Goal: Task Accomplishment & Management: Manage account settings

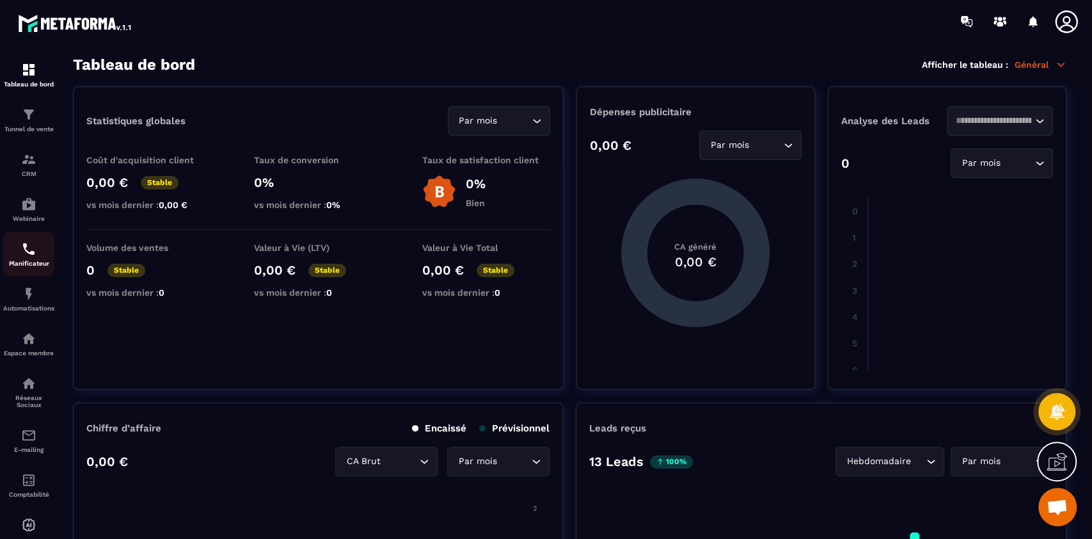
click at [31, 260] on p "Planificateur" at bounding box center [28, 263] width 51 height 7
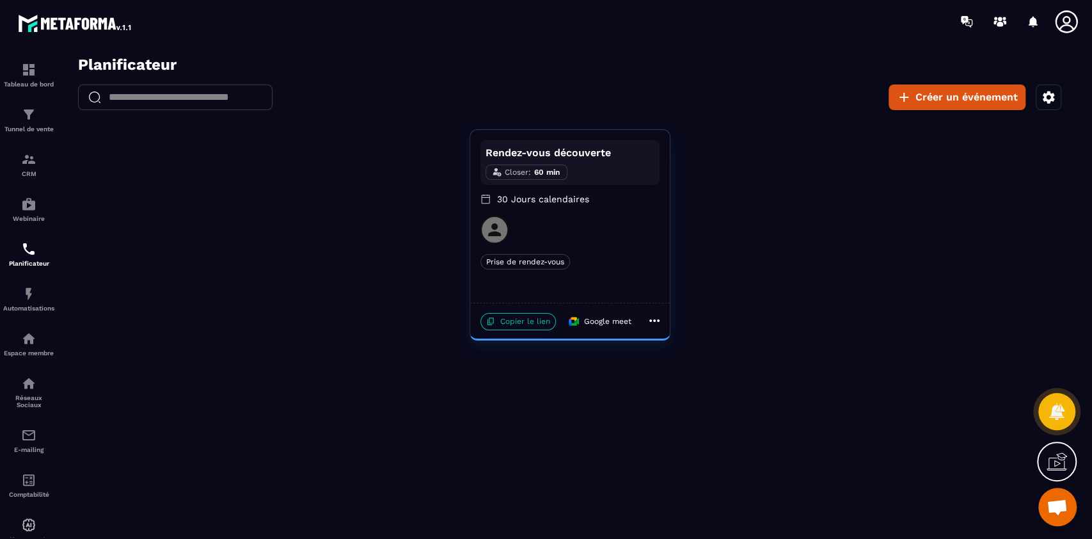
click at [505, 329] on p "Copier le lien" at bounding box center [517, 321] width 75 height 17
click at [28, 168] on div "CRM" at bounding box center [28, 165] width 51 height 26
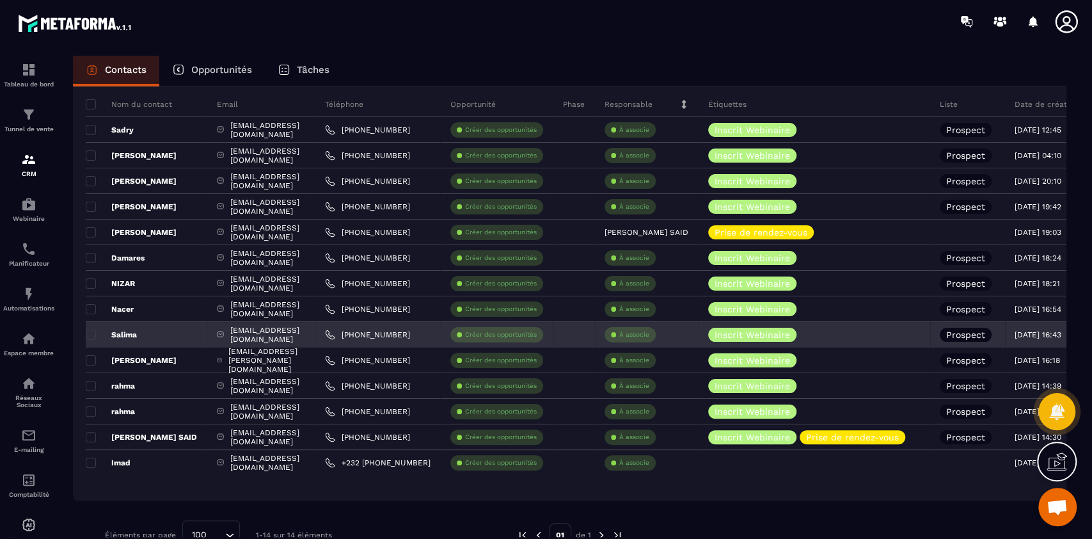
scroll to position [112, 0]
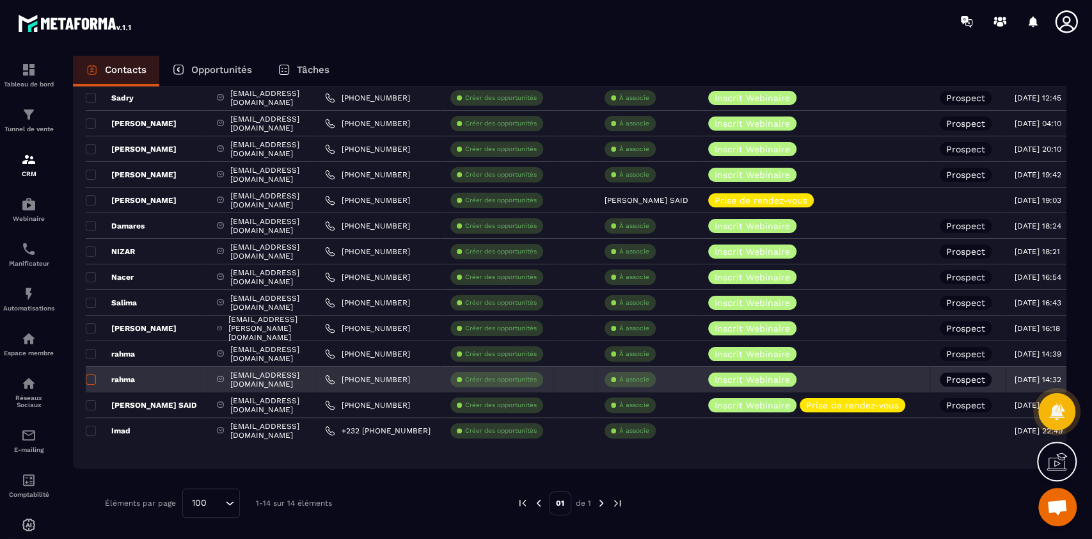
click at [91, 381] on span at bounding box center [91, 379] width 10 height 10
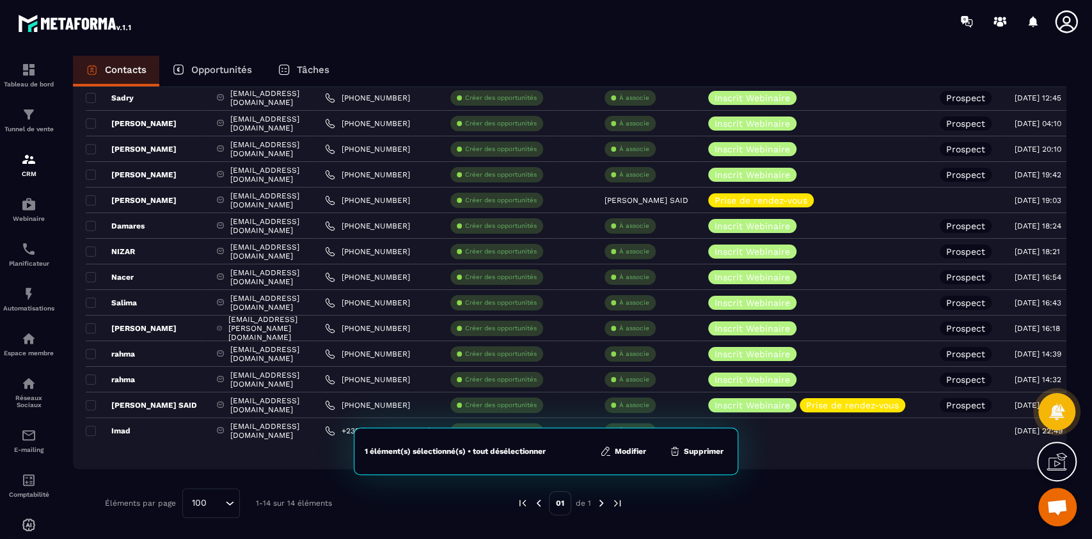
click at [706, 447] on button "Supprimer" at bounding box center [696, 451] width 62 height 13
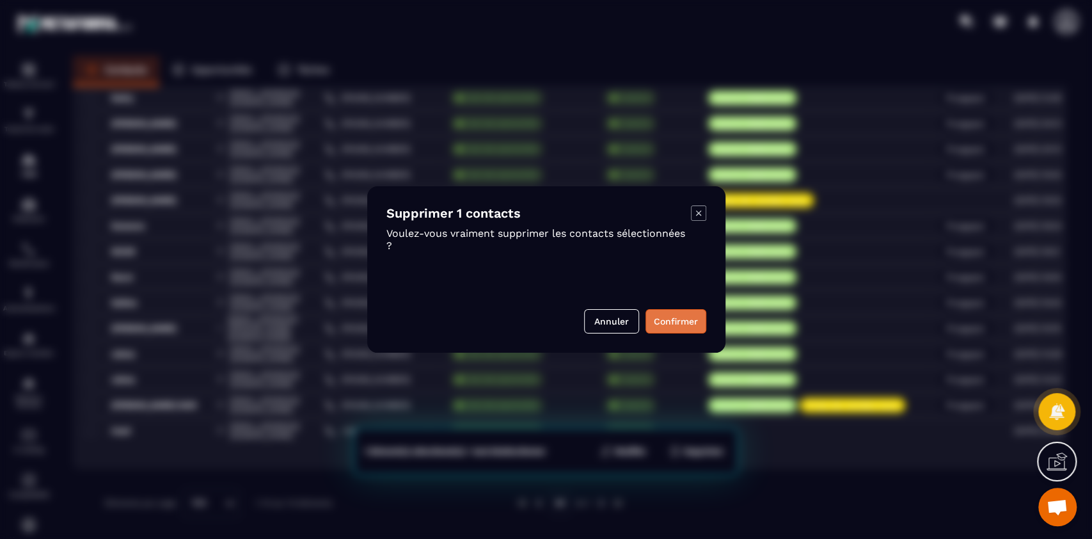
click at [681, 317] on button "Confirmer" at bounding box center [675, 321] width 61 height 24
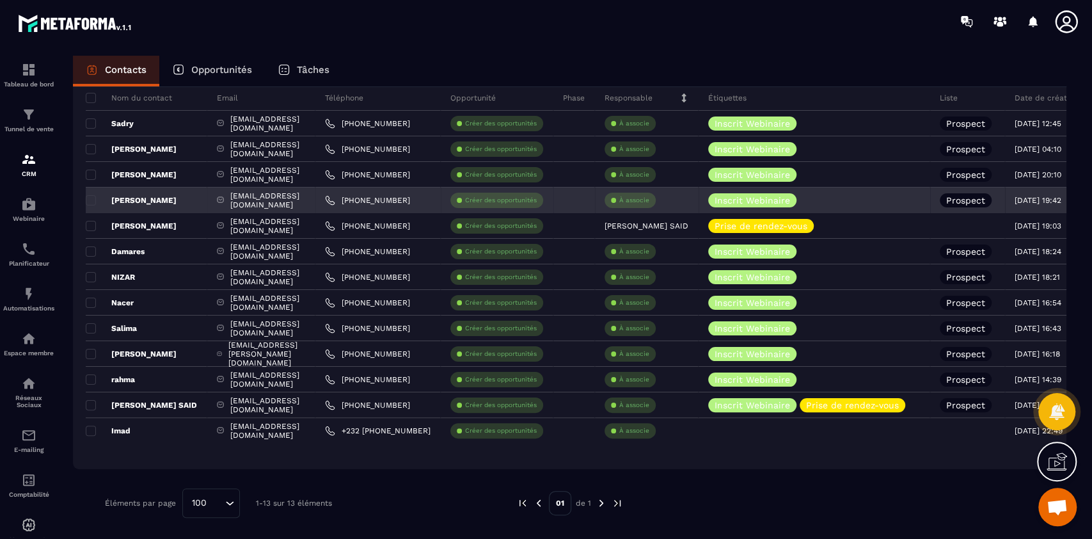
scroll to position [86, 0]
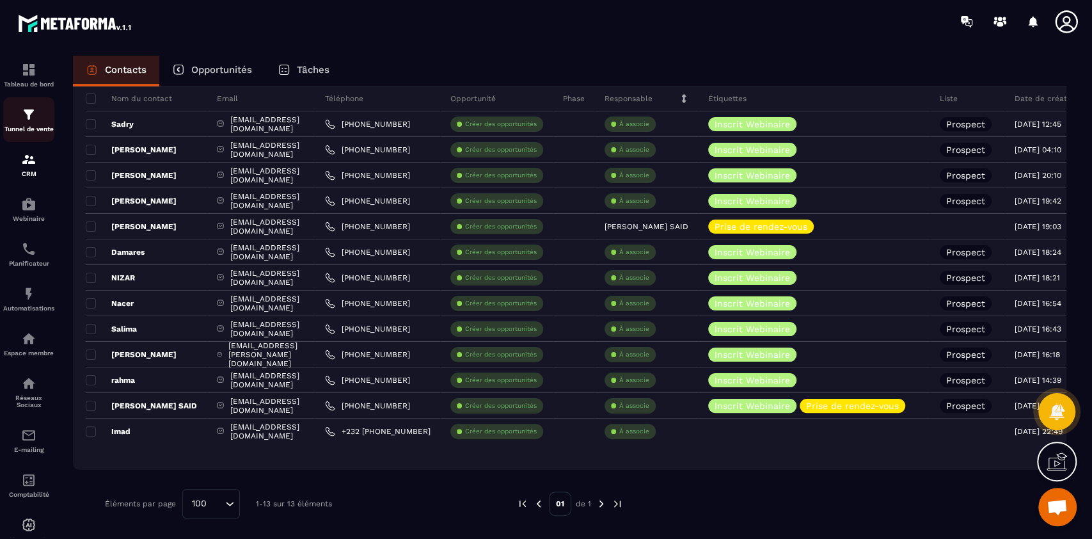
click at [31, 126] on p "Tunnel de vente" at bounding box center [28, 128] width 51 height 7
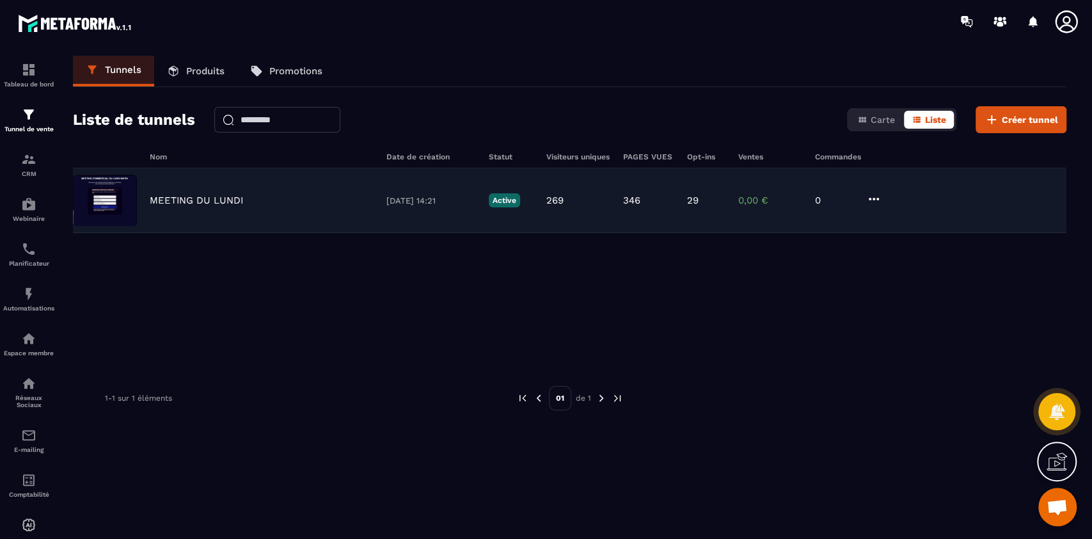
click at [544, 208] on div "MEETING DU [DATE] 14:21 Active 269 346 29 0,00 € 0" at bounding box center [569, 200] width 993 height 65
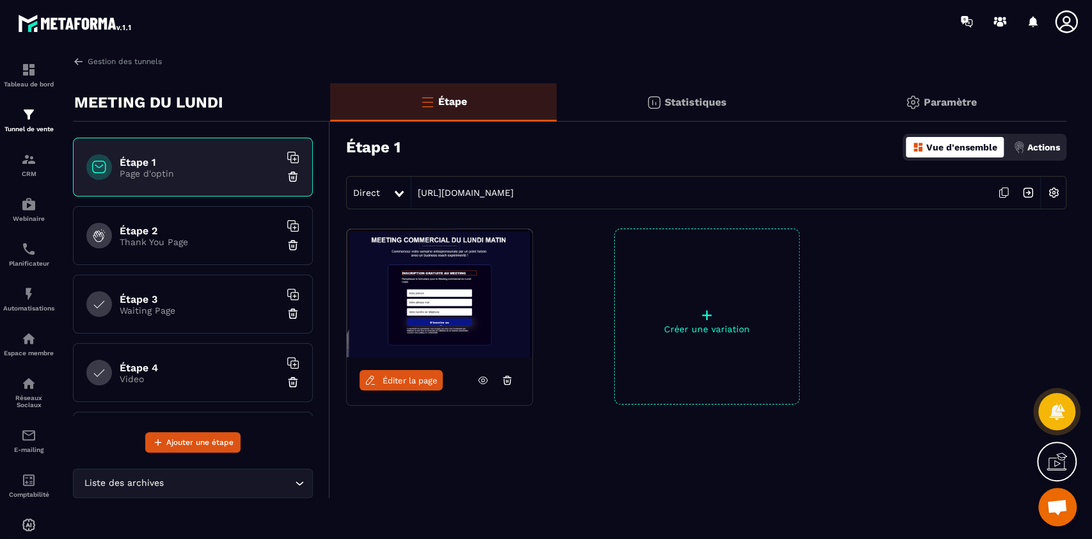
click at [406, 379] on span "Éditer la page" at bounding box center [410, 380] width 55 height 10
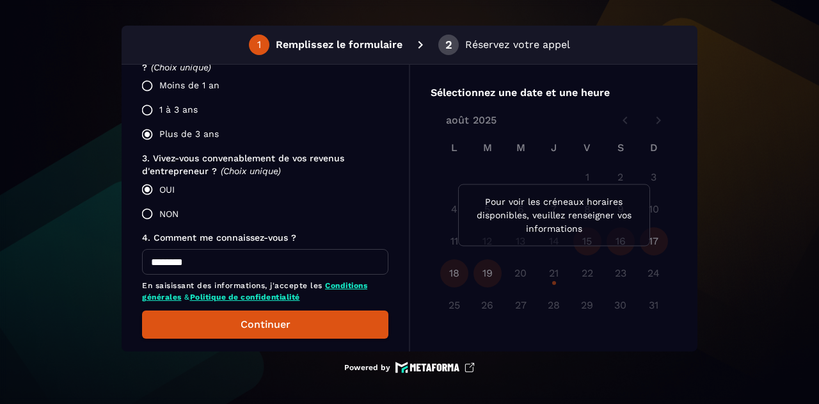
scroll to position [431, 0]
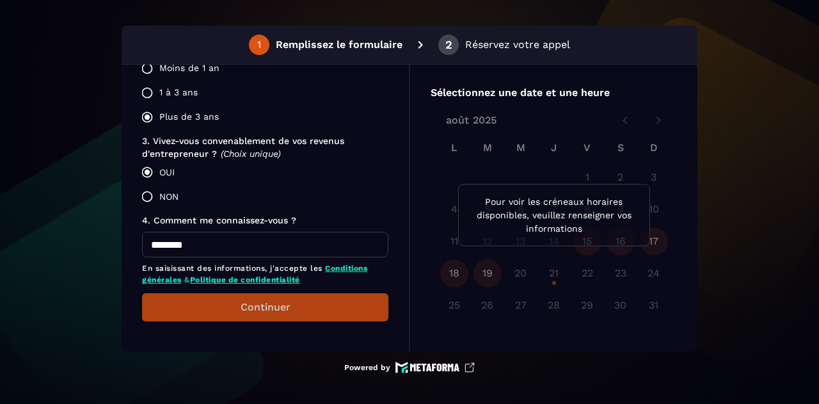
click at [238, 302] on button "Continuer" at bounding box center [265, 307] width 246 height 28
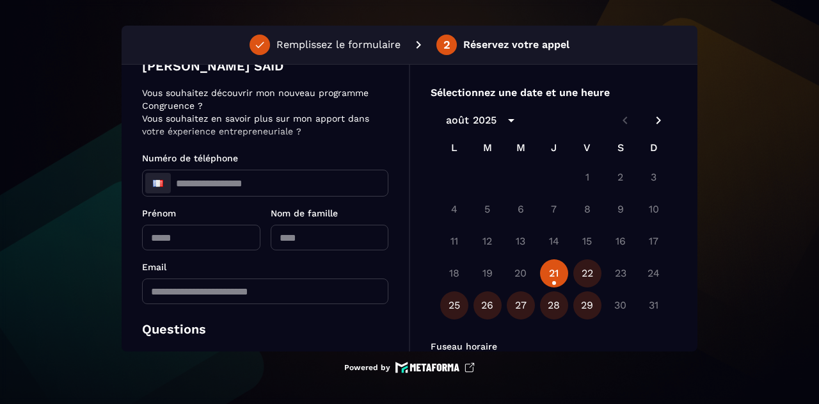
scroll to position [0, 0]
